Goal: Communication & Community: Answer question/provide support

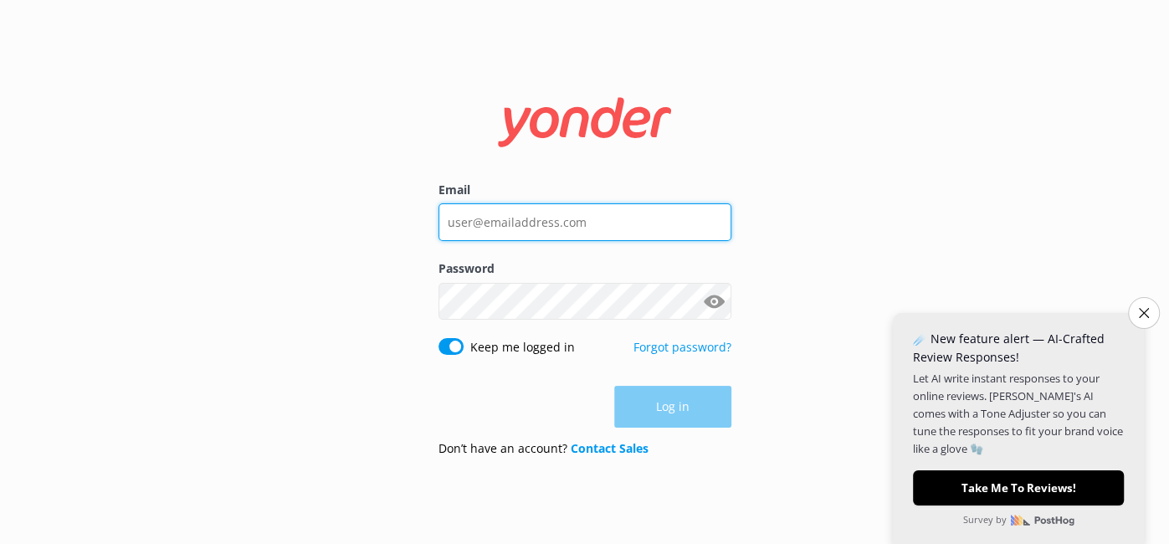
click at [577, 223] on input "Email" at bounding box center [584, 222] width 293 height 38
type input "[EMAIL_ADDRESS][DOMAIN_NAME]"
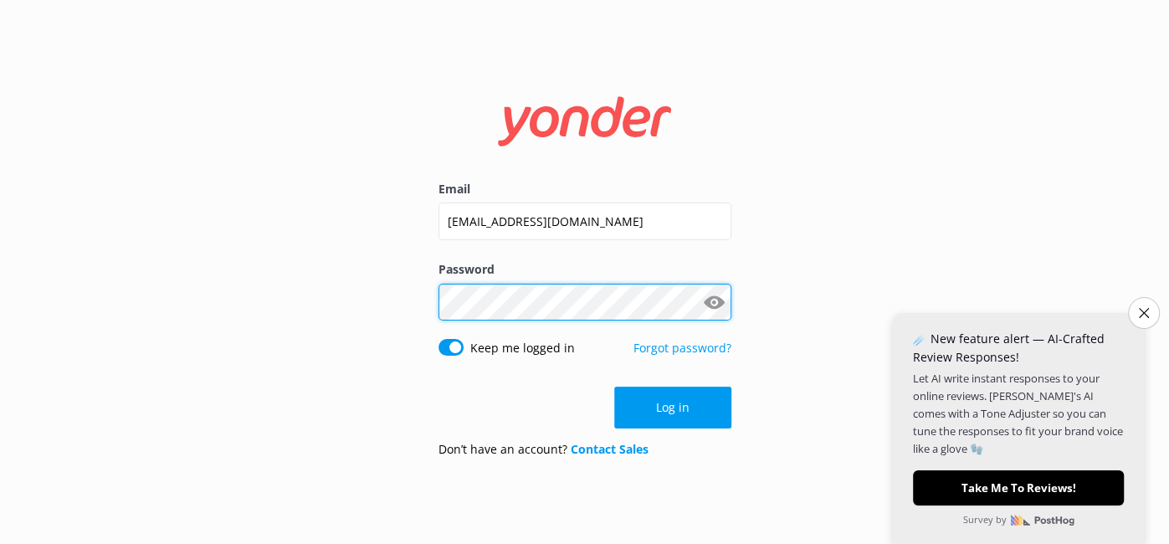
click button "Log in" at bounding box center [672, 408] width 117 height 42
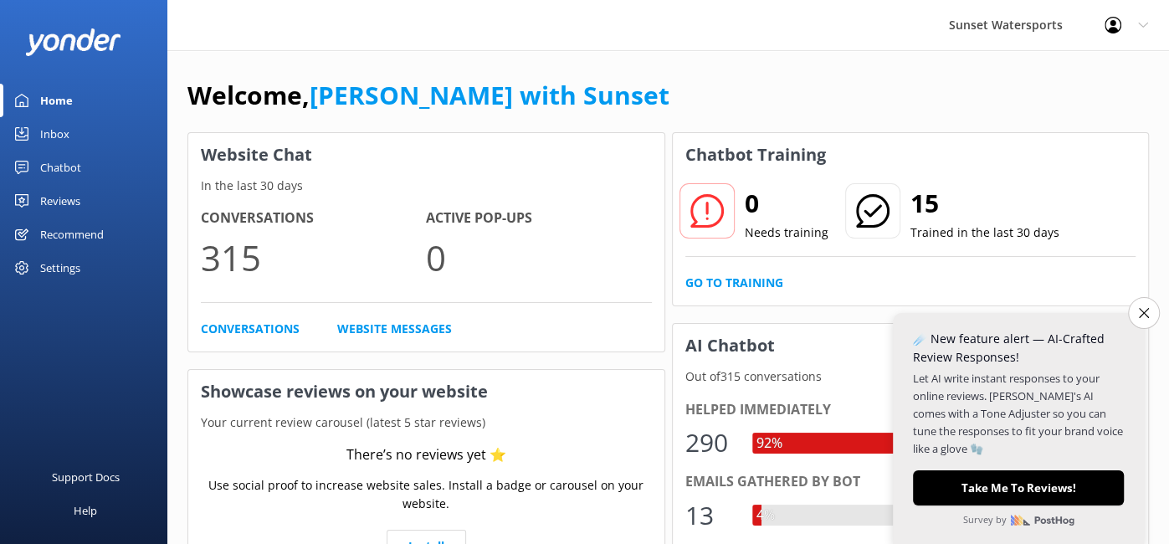
click at [57, 136] on div "Inbox" at bounding box center [54, 133] width 29 height 33
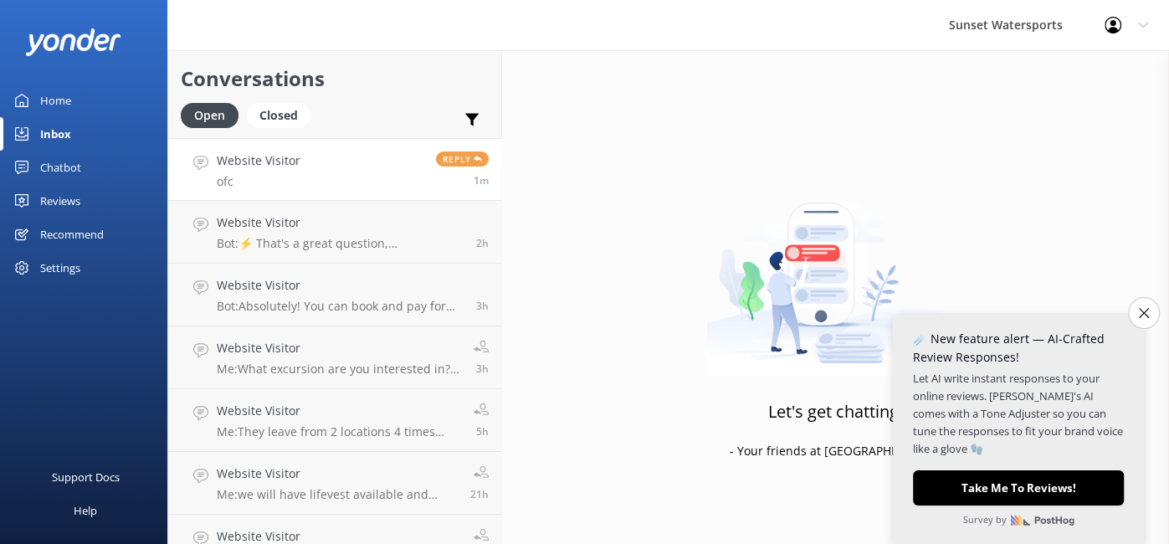
click at [341, 167] on link "Website Visitor ofc Reply 1m" at bounding box center [334, 169] width 333 height 63
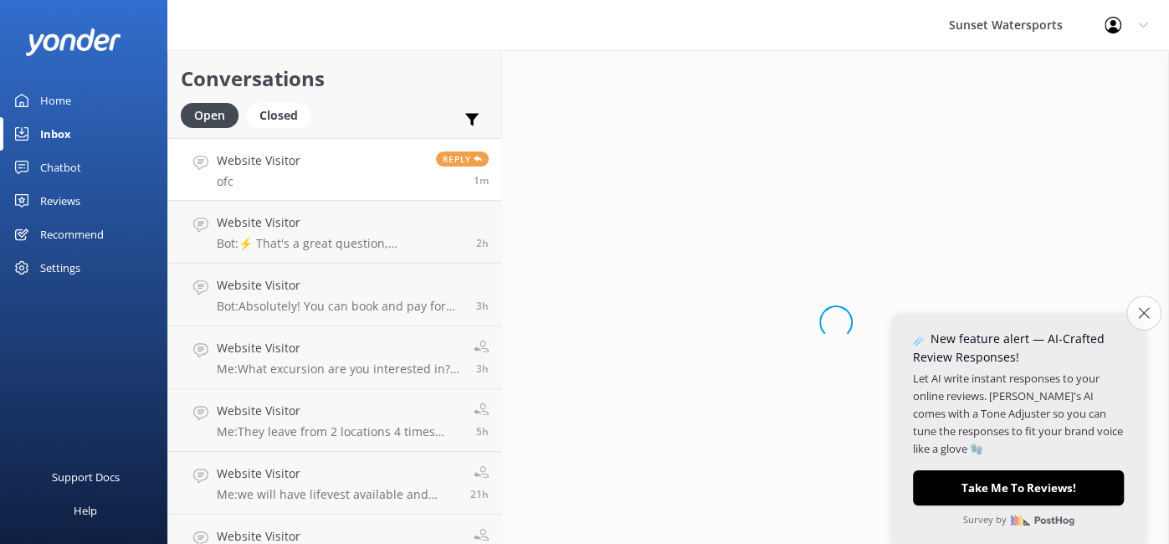
click at [1146, 318] on button "Close survey" at bounding box center [1143, 312] width 35 height 35
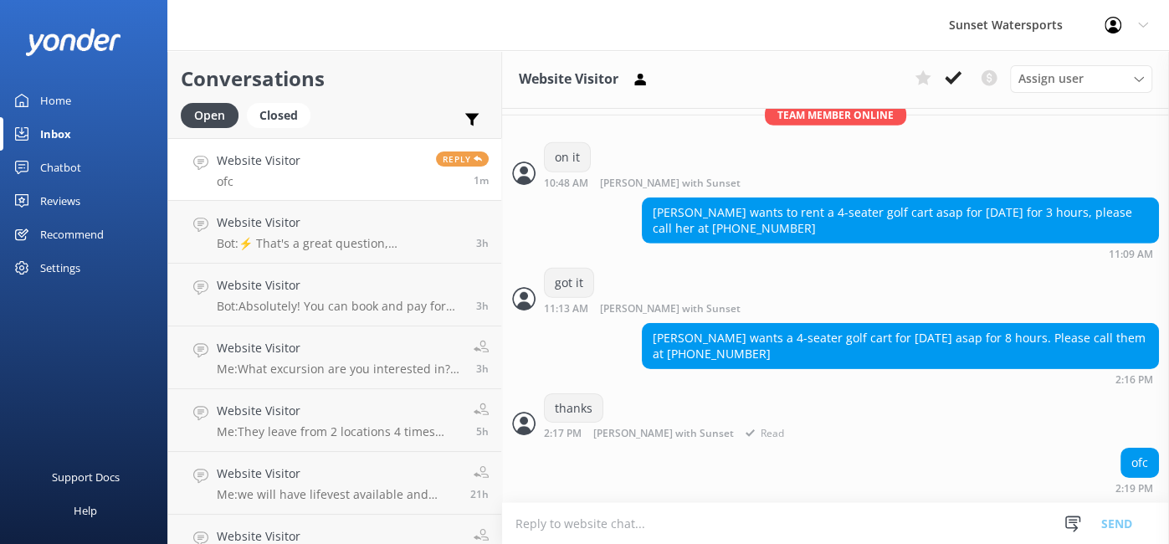
scroll to position [29328, 0]
click at [244, 232] on div "Website Visitor Bot: ⚡ That's a great question, unfortunately I do not know the…" at bounding box center [340, 231] width 247 height 37
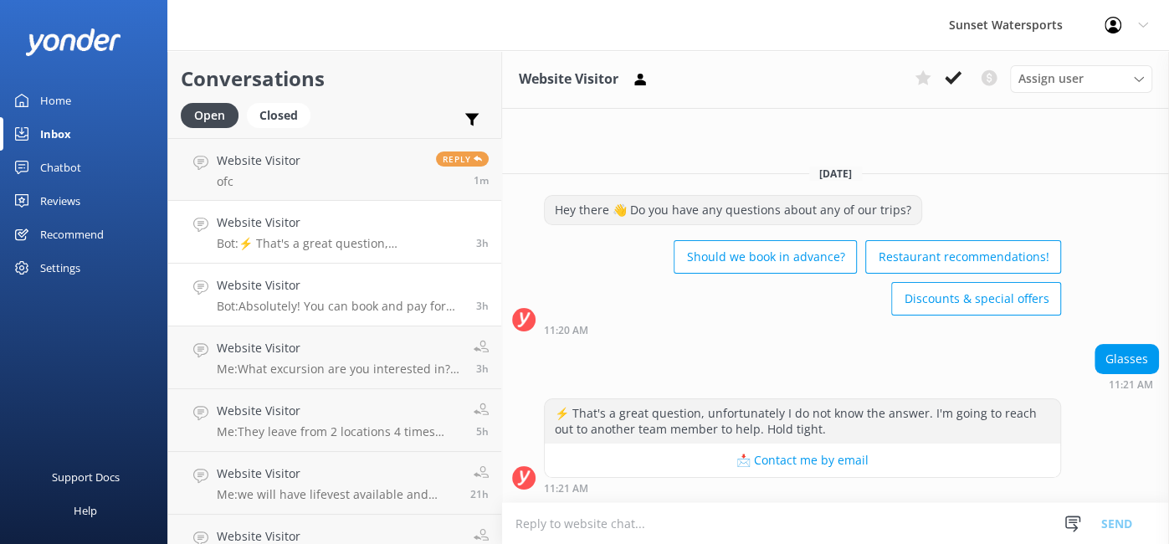
click at [376, 305] on p "Bot: Absolutely! You can book and pay for your sister-in-law and her friend to …" at bounding box center [340, 306] width 247 height 15
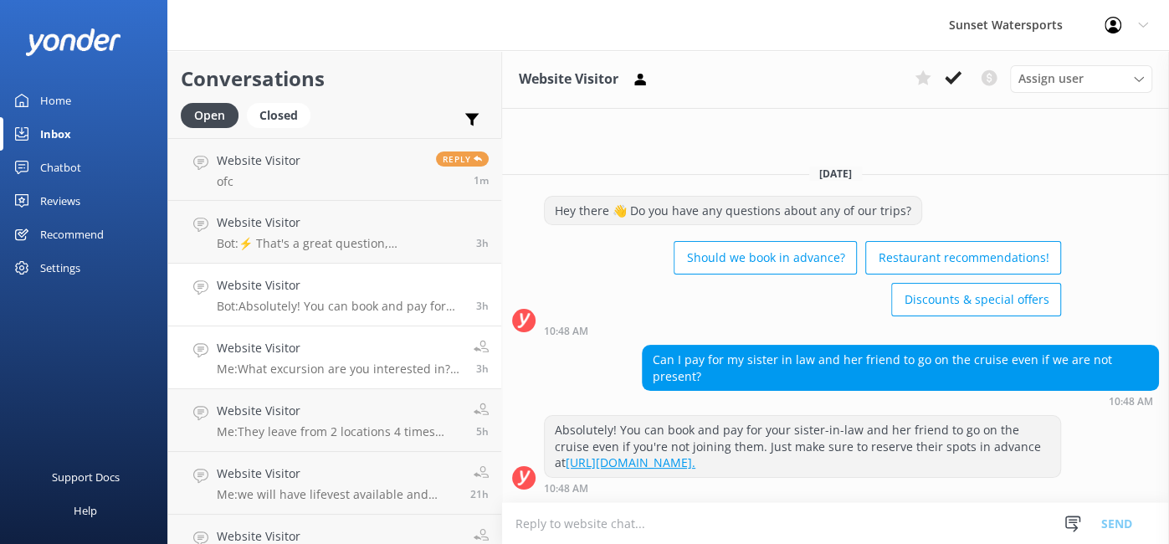
click at [319, 365] on p "Me: What excursion are you interested in? I am live and in [GEOGRAPHIC_DATA] no…" at bounding box center [339, 369] width 244 height 15
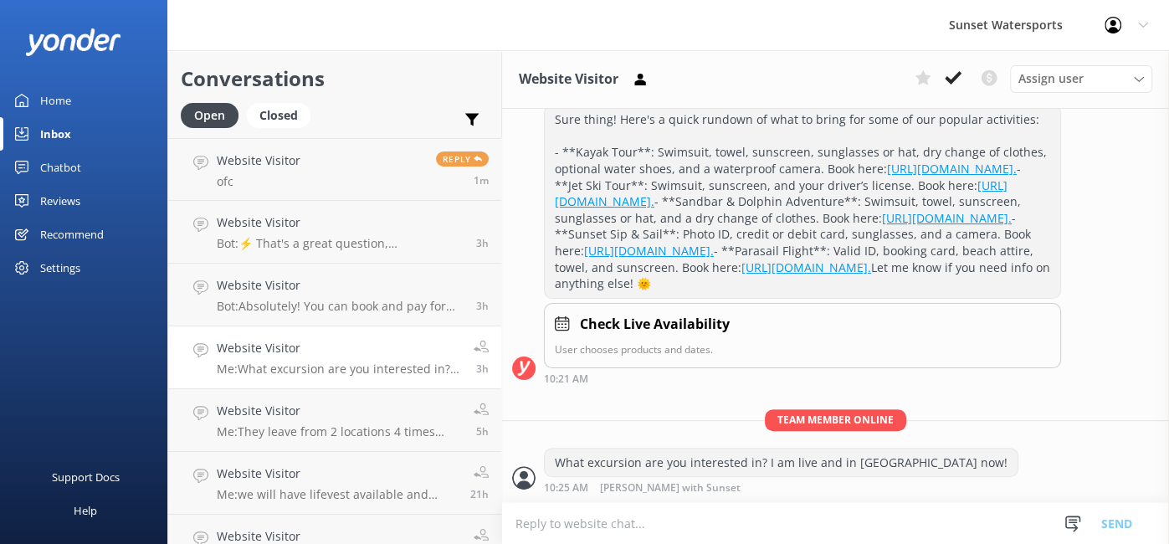
scroll to position [412, 0]
click at [364, 161] on link "Website Visitor ofc Reply 1m" at bounding box center [334, 169] width 333 height 63
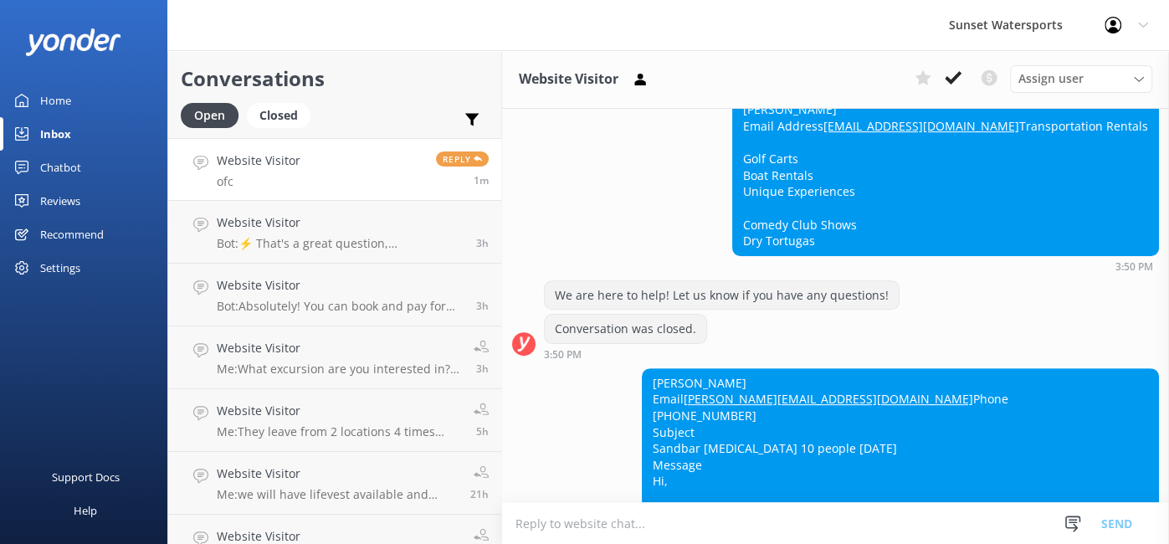
click at [353, 174] on link "Website Visitor ofc Reply 1m" at bounding box center [334, 169] width 333 height 63
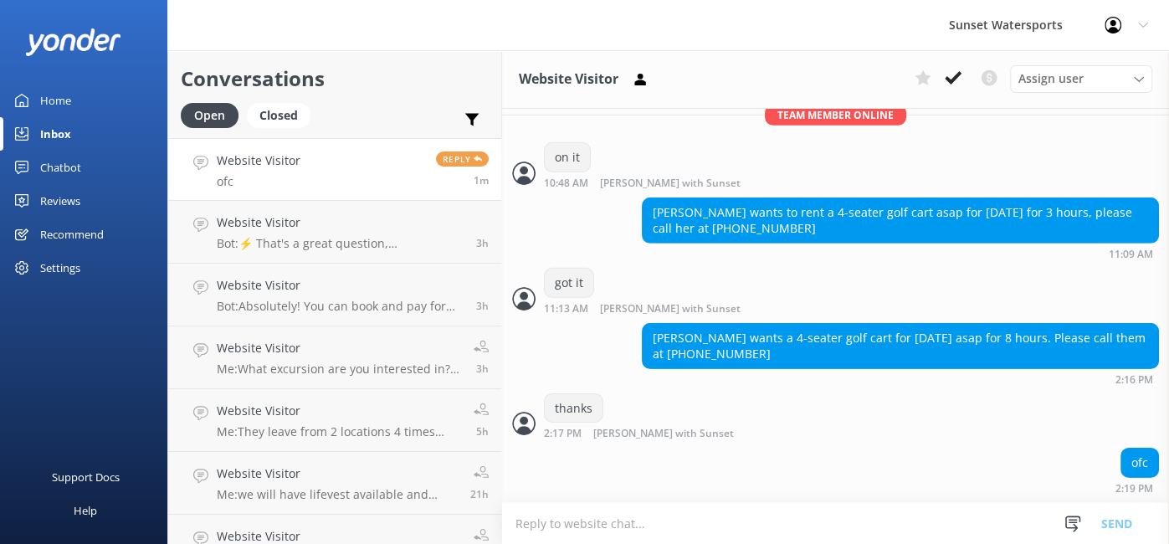
scroll to position [29328, 0]
click at [776, 372] on div "[PERSON_NAME] wants a 4-seater golf cart for [DATE] asap for 8 hours. Please ca…" at bounding box center [900, 354] width 517 height 62
